Goal: Information Seeking & Learning: Learn about a topic

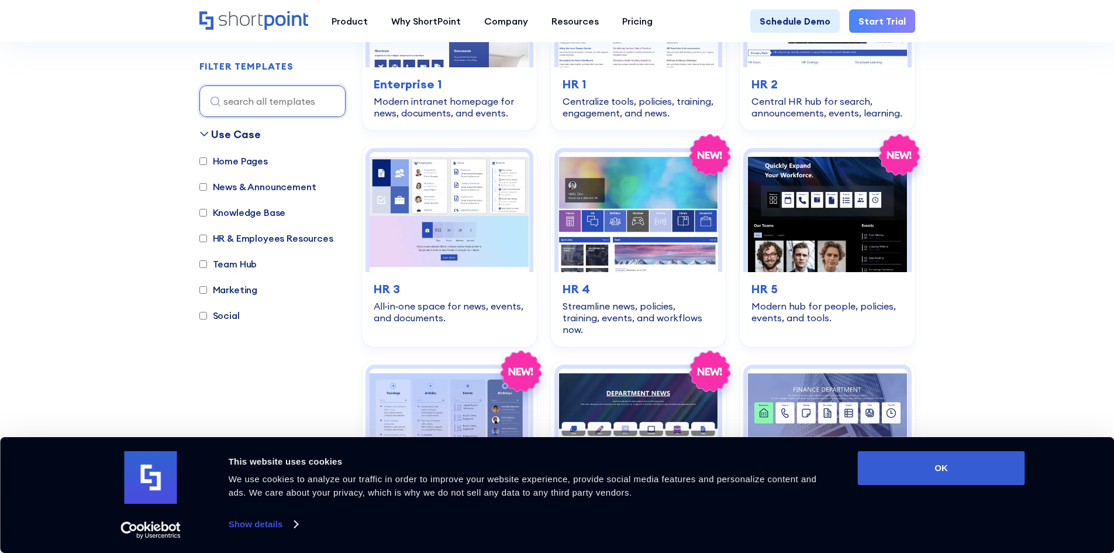
scroll to position [351, 0]
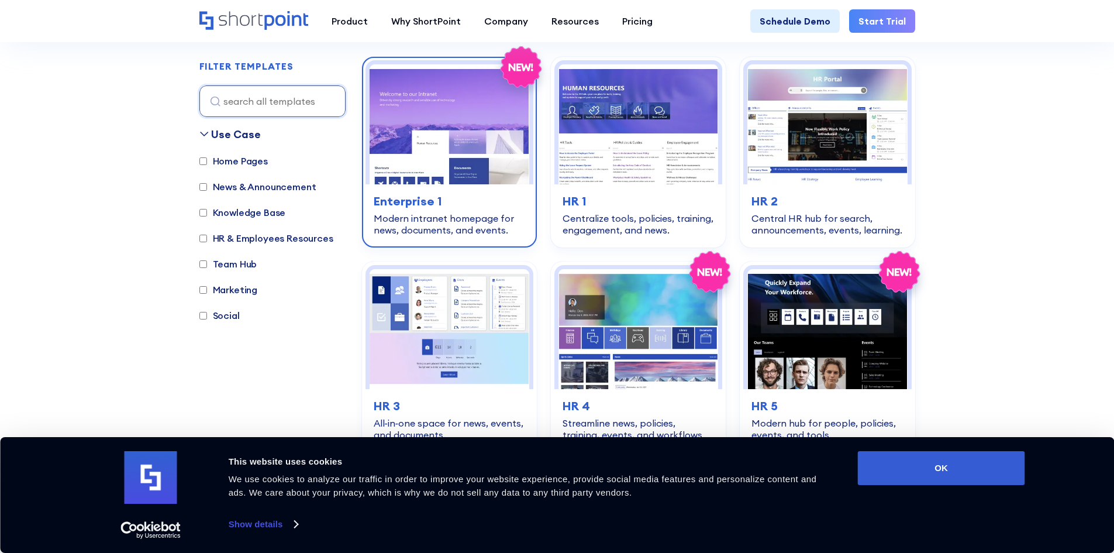
click at [414, 195] on h3 "Enterprise 1" at bounding box center [449, 201] width 151 height 18
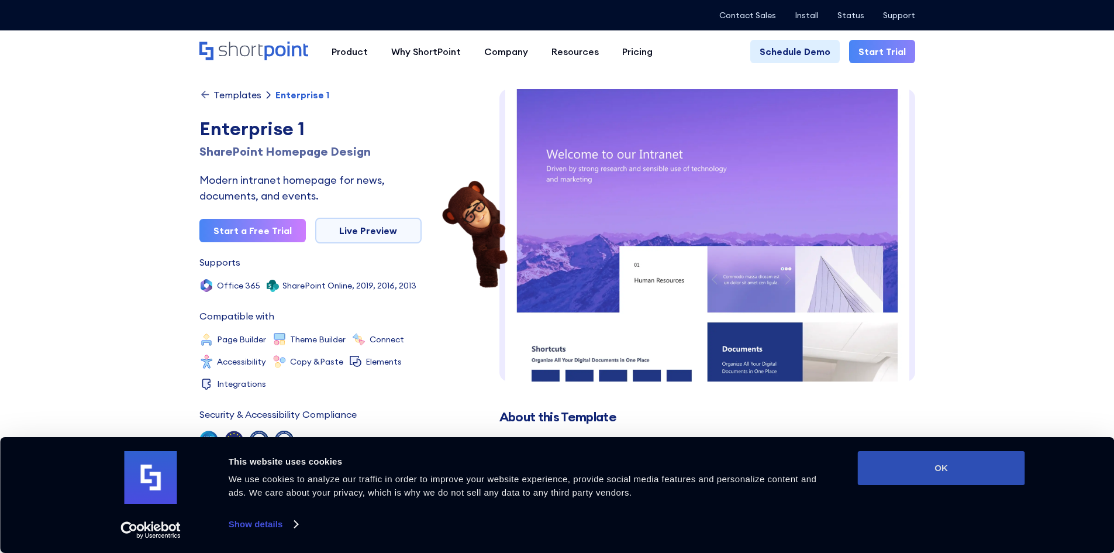
click at [924, 471] on button "OK" at bounding box center [941, 468] width 167 height 34
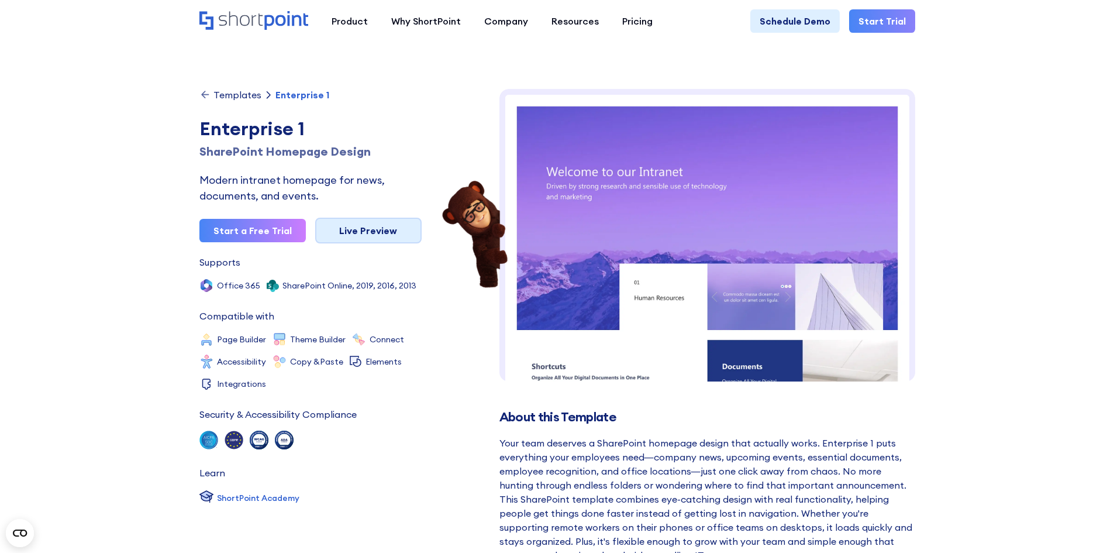
click at [394, 229] on link "Live Preview" at bounding box center [368, 231] width 106 height 26
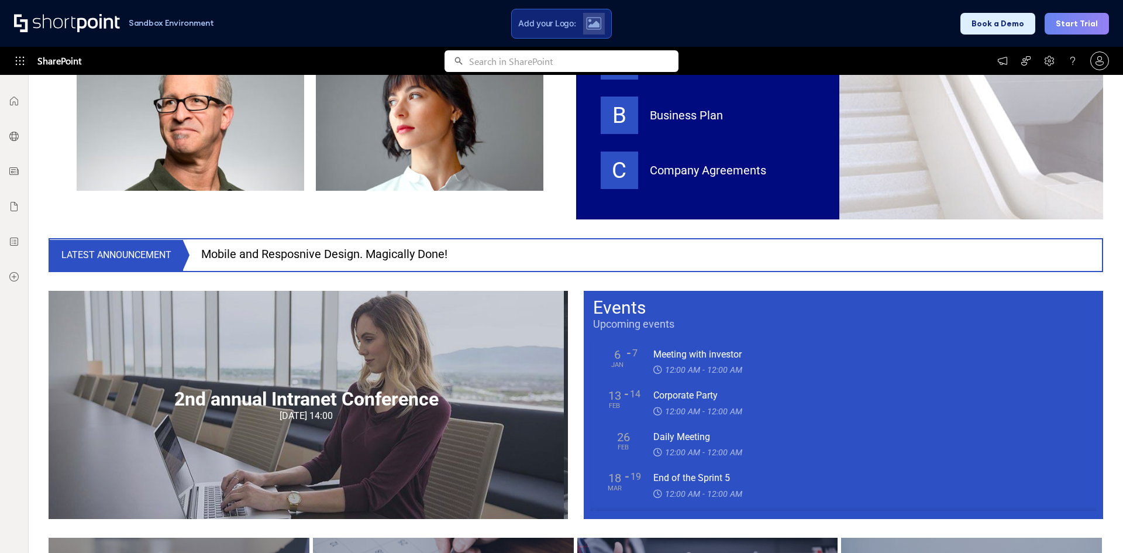
scroll to position [936, 0]
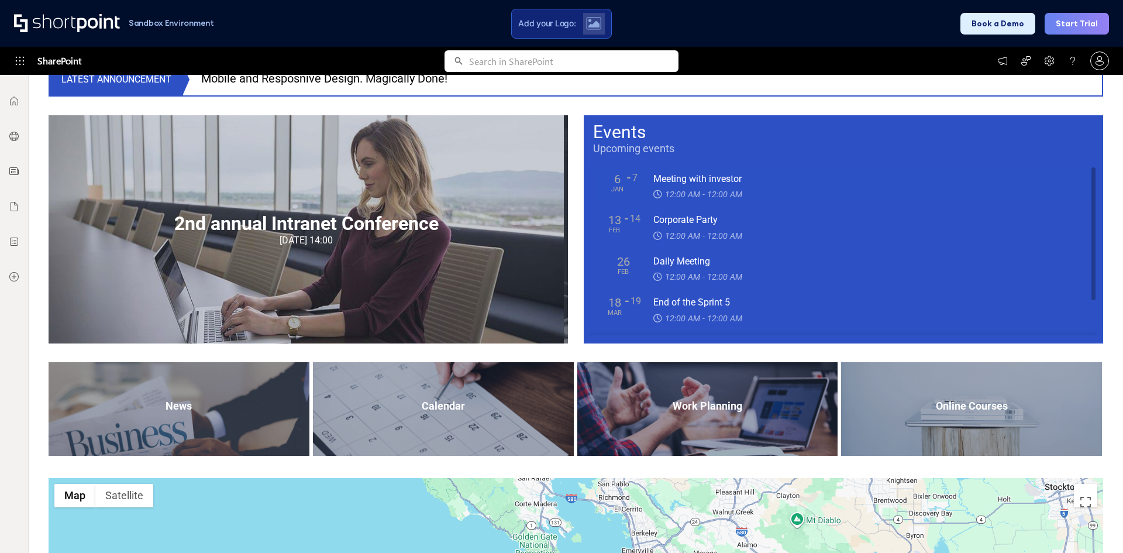
click at [657, 179] on div "Meeting with investor" at bounding box center [869, 179] width 432 height 14
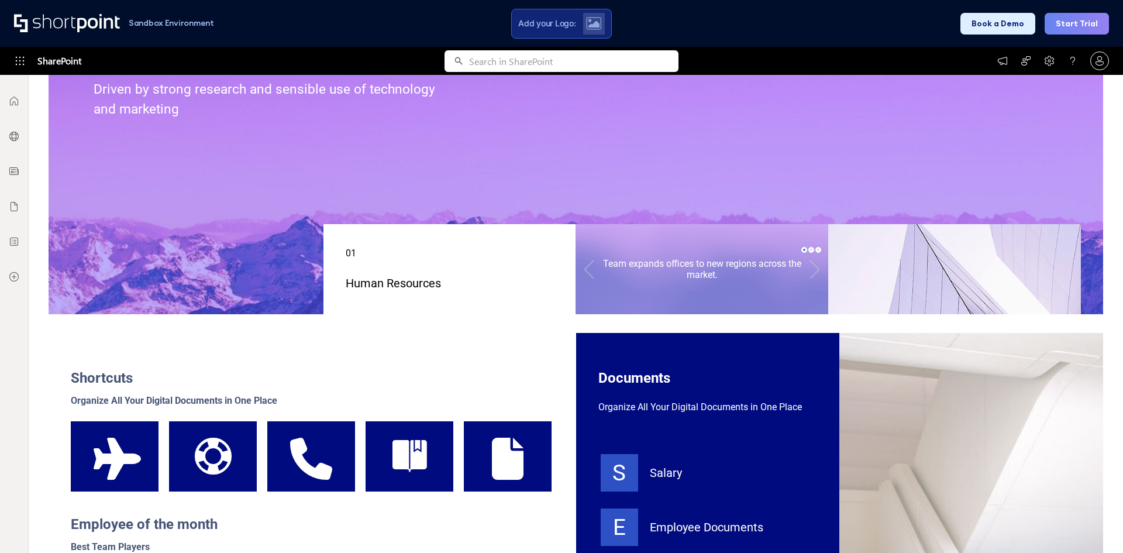
scroll to position [0, 0]
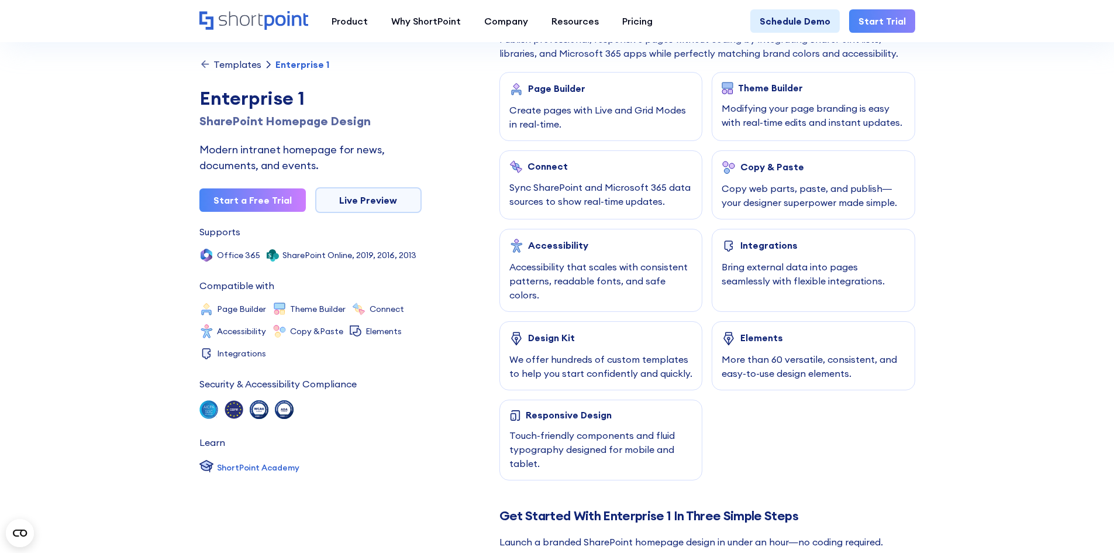
scroll to position [351, 0]
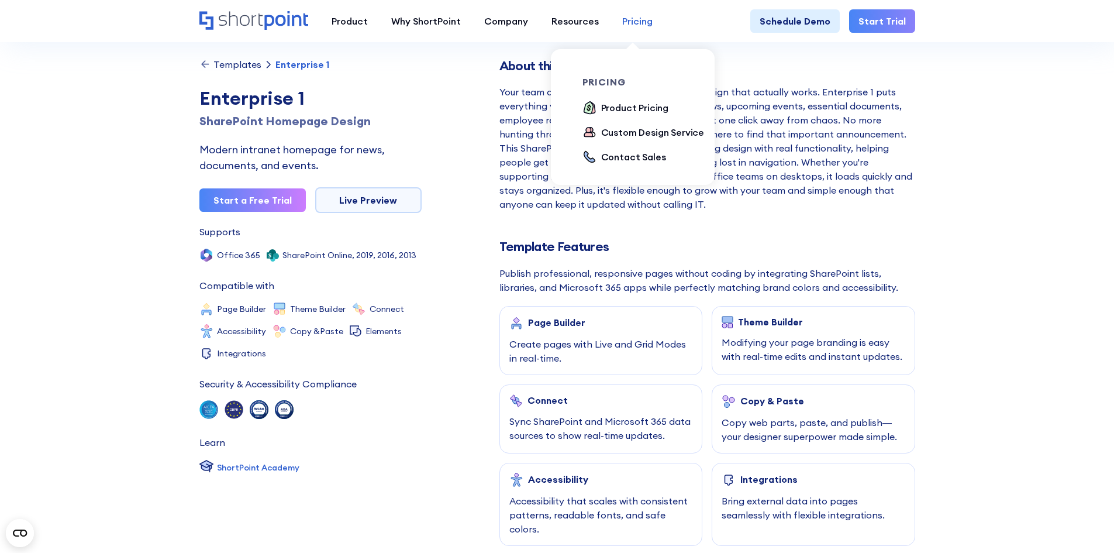
click at [626, 18] on div "Pricing" at bounding box center [637, 21] width 30 height 14
click at [633, 111] on div "Product Pricing" at bounding box center [635, 108] width 68 height 14
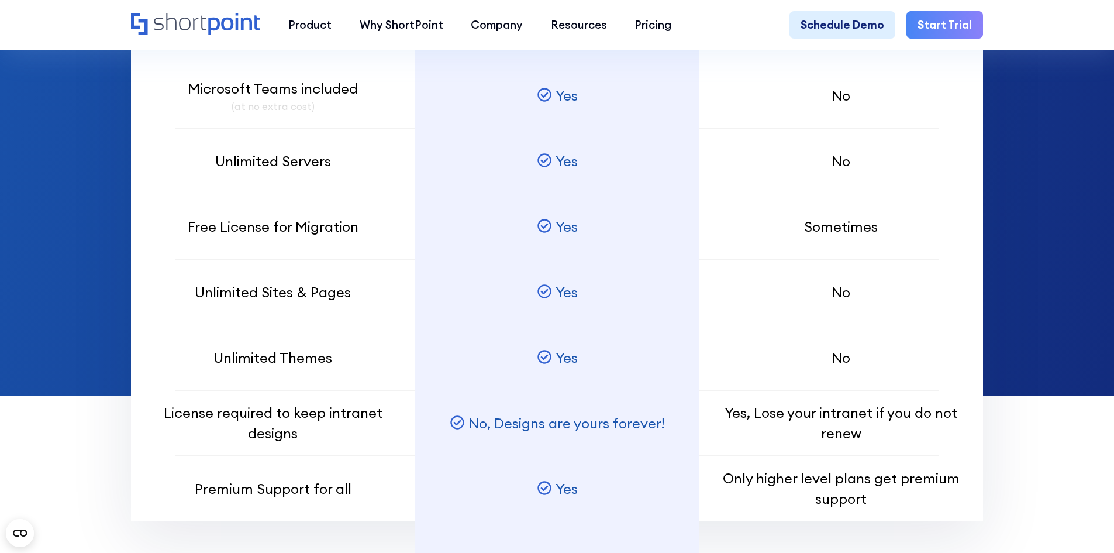
scroll to position [1287, 0]
